Goal: Check status

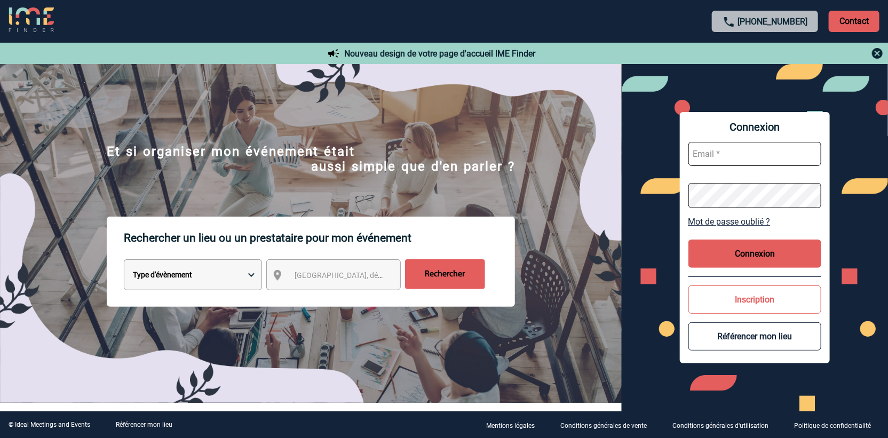
type input "vkalb@ime-groupe.com"
click at [776, 254] on button "Connexion" at bounding box center [755, 254] width 133 height 28
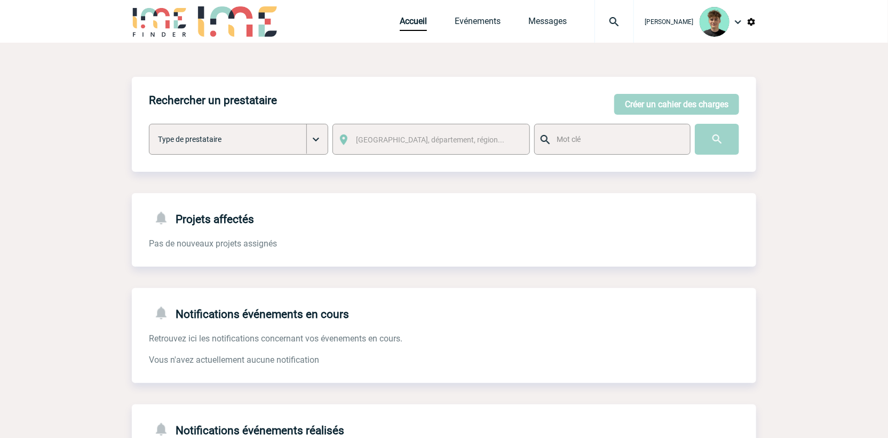
click at [627, 20] on img at bounding box center [614, 21] width 38 height 13
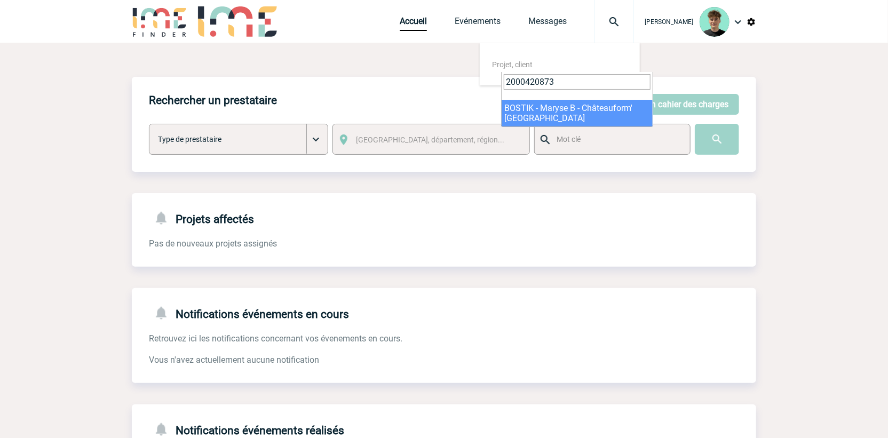
type input "2000420873"
select select "20374"
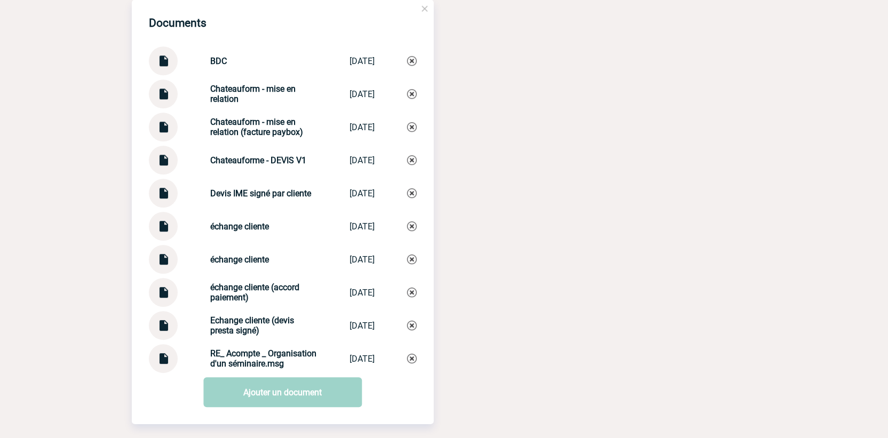
scroll to position [1305, 0]
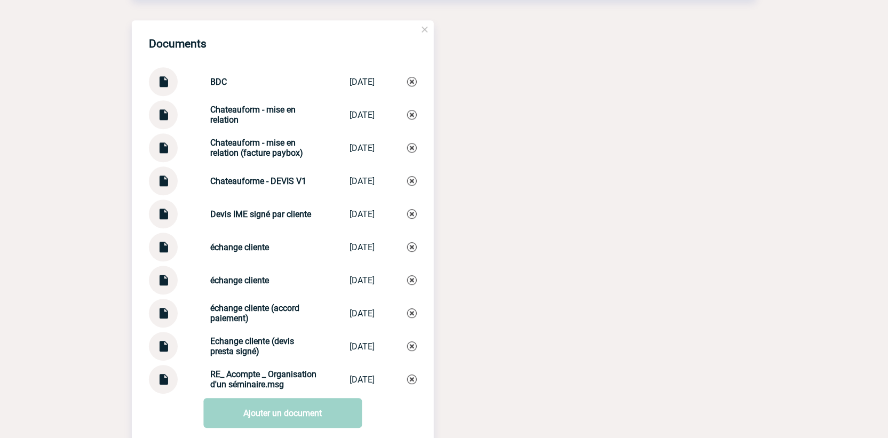
click at [167, 220] on img at bounding box center [163, 210] width 14 height 21
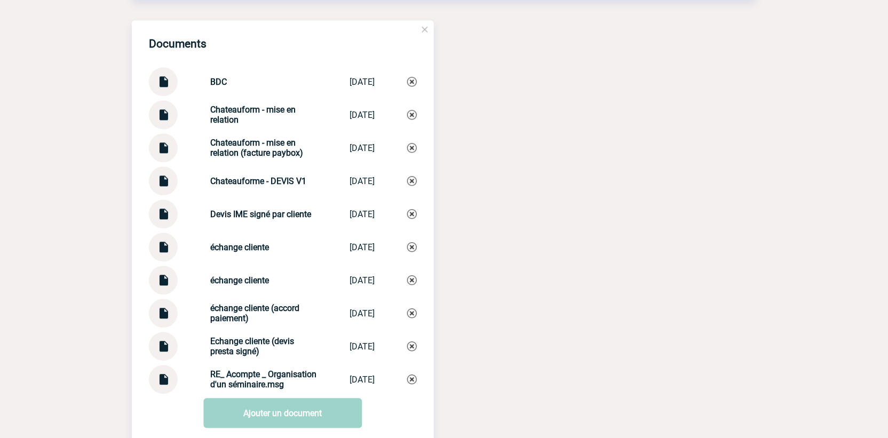
click at [162, 187] on img at bounding box center [163, 177] width 14 height 21
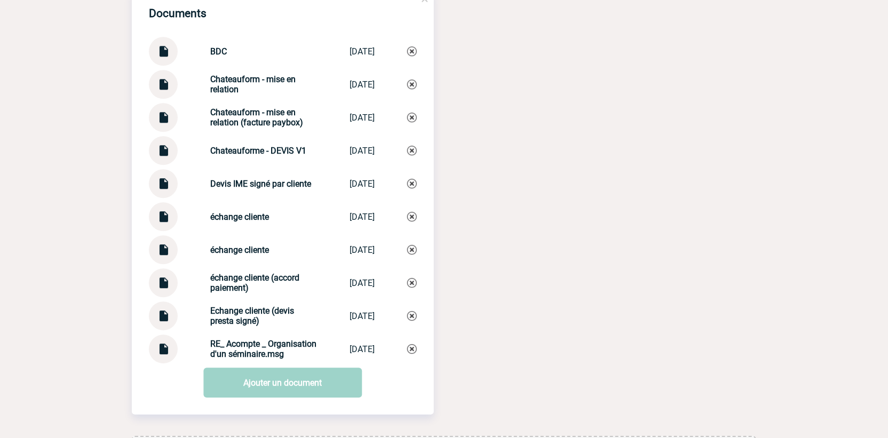
scroll to position [1364, 0]
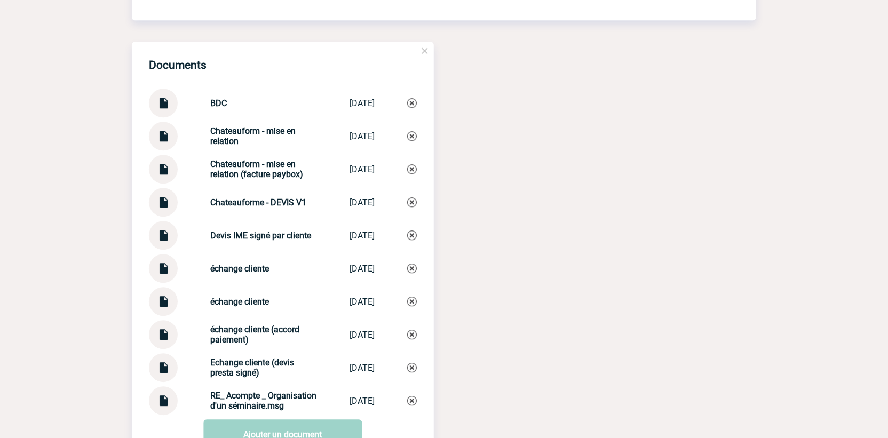
scroll to position [1305, 0]
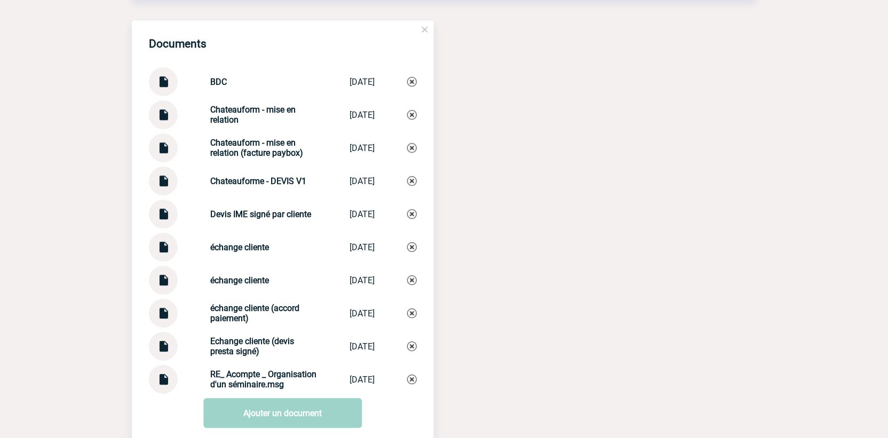
click at [164, 187] on img at bounding box center [163, 177] width 14 height 21
drag, startPoint x: 19, startPoint y: 67, endPoint x: 222, endPoint y: 13, distance: 209.9
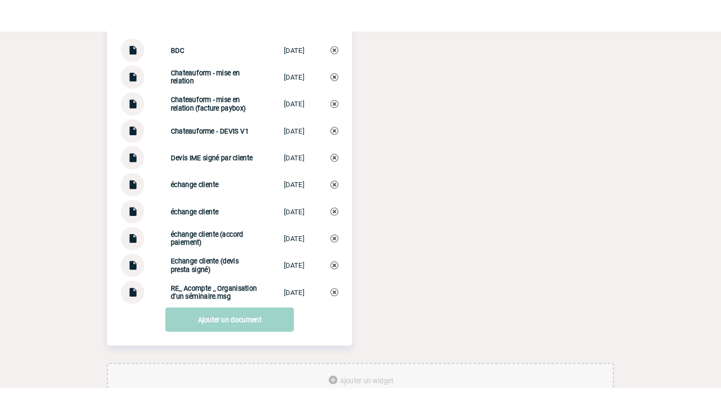
scroll to position [1364, 0]
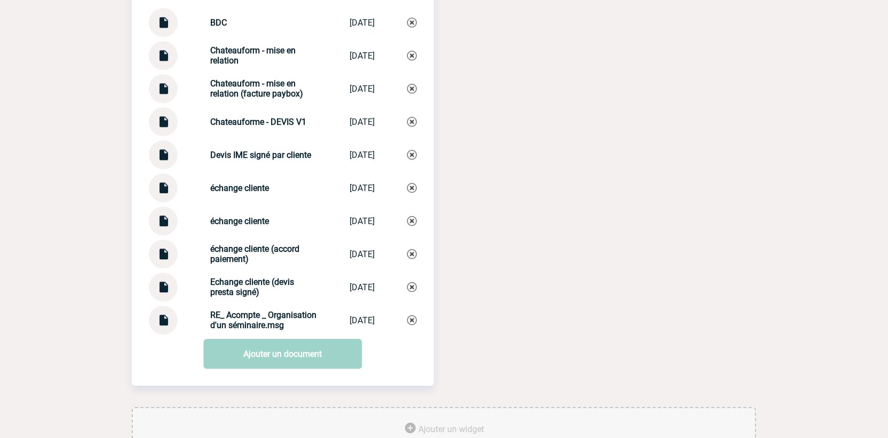
click at [263, 160] on strong "Devis IME signé par cliente" at bounding box center [260, 155] width 101 height 10
click at [173, 169] on div at bounding box center [163, 154] width 29 height 29
drag, startPoint x: 404, startPoint y: 421, endPoint x: 425, endPoint y: 435, distance: 25.0
click at [404, 407] on div "Documents BDC BDC 03/03/2025 Chateauform - mise en relation Chateauform - m... …" at bounding box center [444, 184] width 625 height 446
